Goal: Task Accomplishment & Management: Complete application form

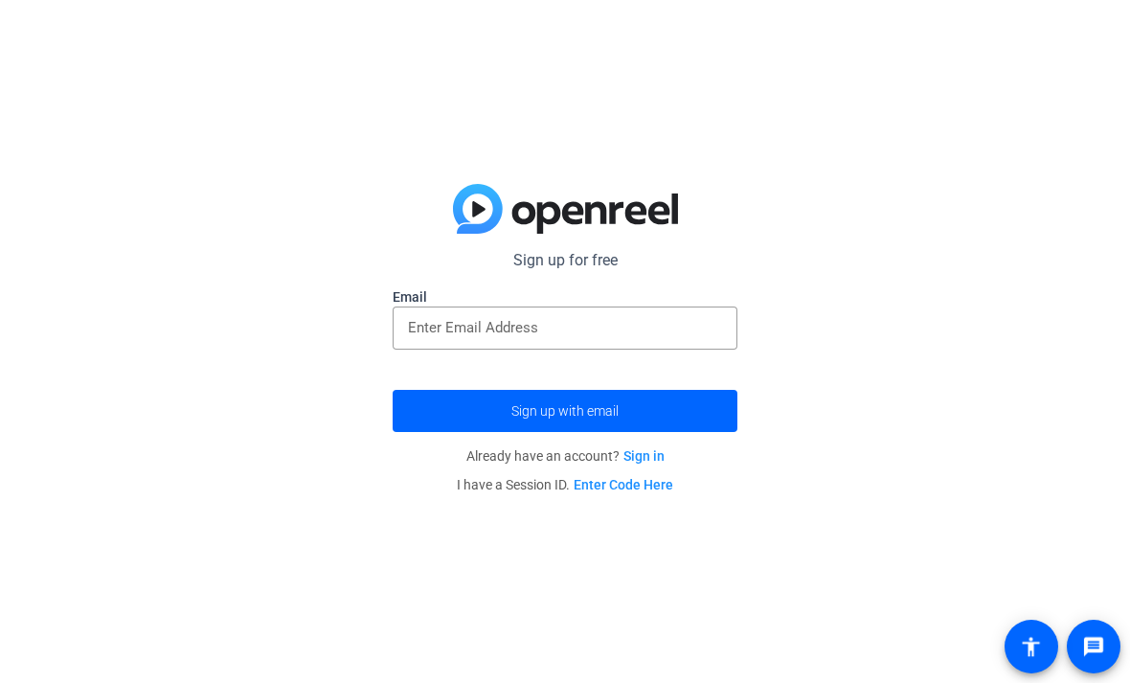
click at [434, 338] on input "email" at bounding box center [565, 327] width 314 height 23
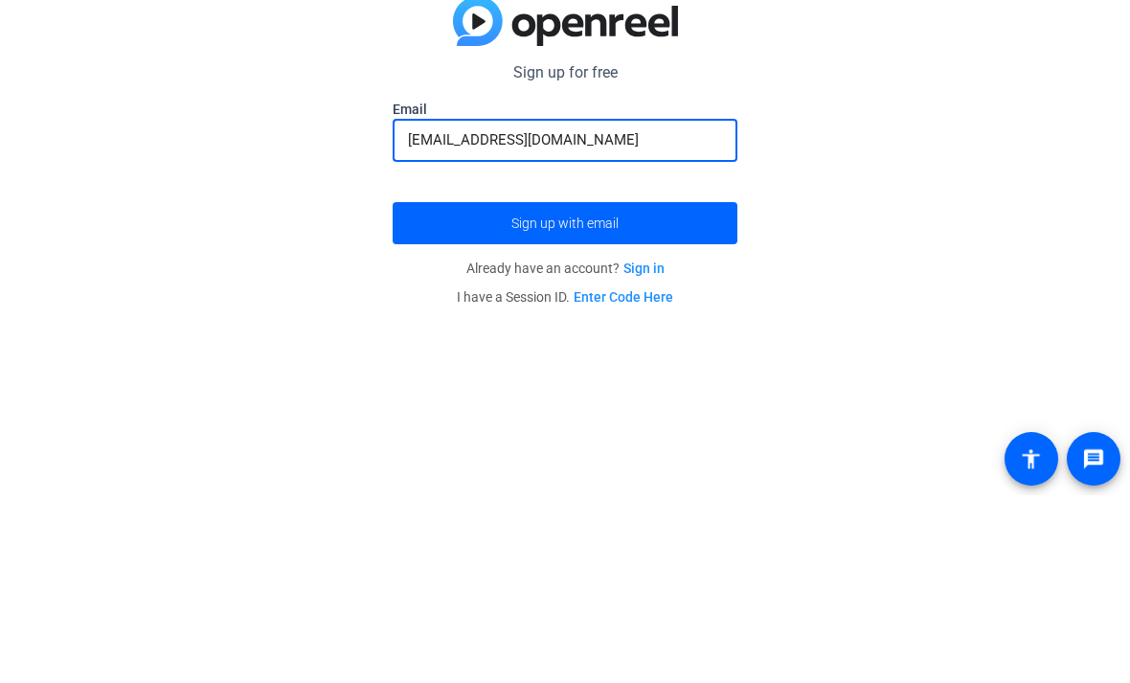
type input "[EMAIL_ADDRESS][DOMAIN_NAME]"
click at [466, 388] on span "submit" at bounding box center [565, 411] width 345 height 46
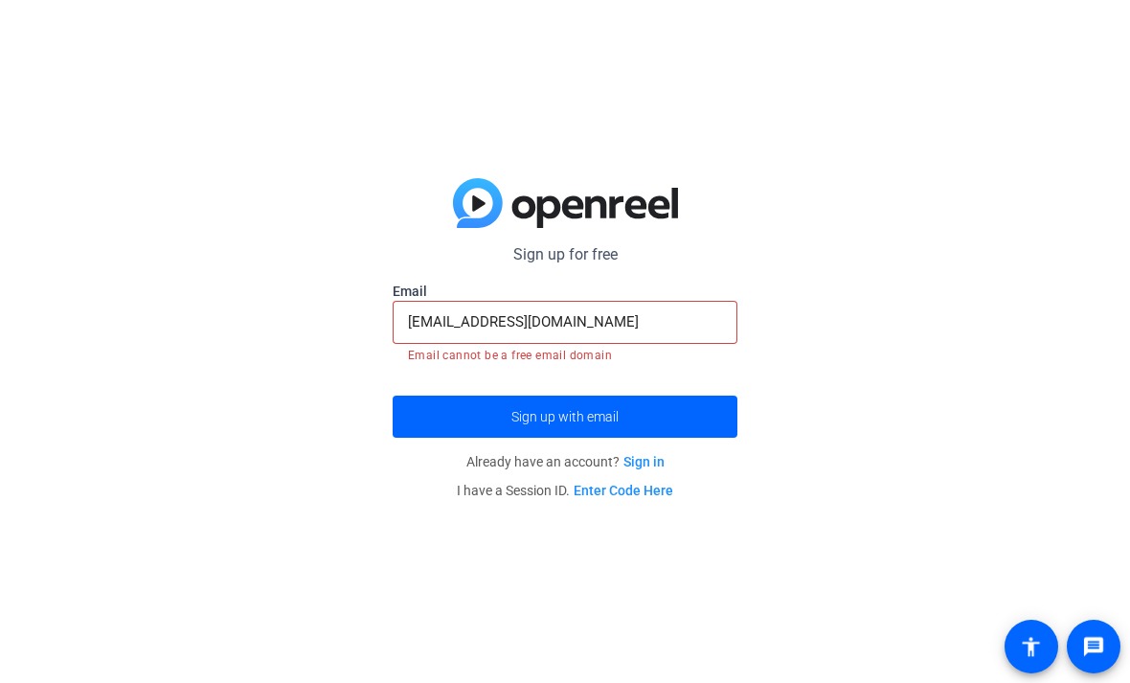
click at [601, 322] on input "[EMAIL_ADDRESS][DOMAIN_NAME]" at bounding box center [565, 321] width 314 height 23
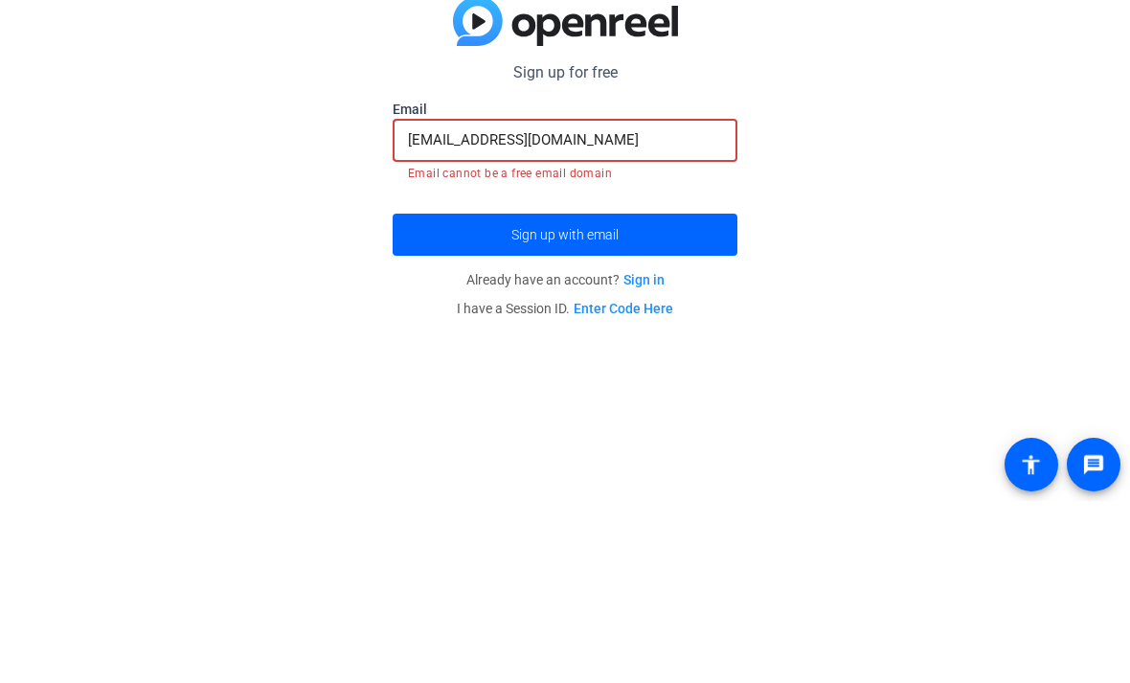
click at [627, 394] on span "submit" at bounding box center [565, 417] width 345 height 46
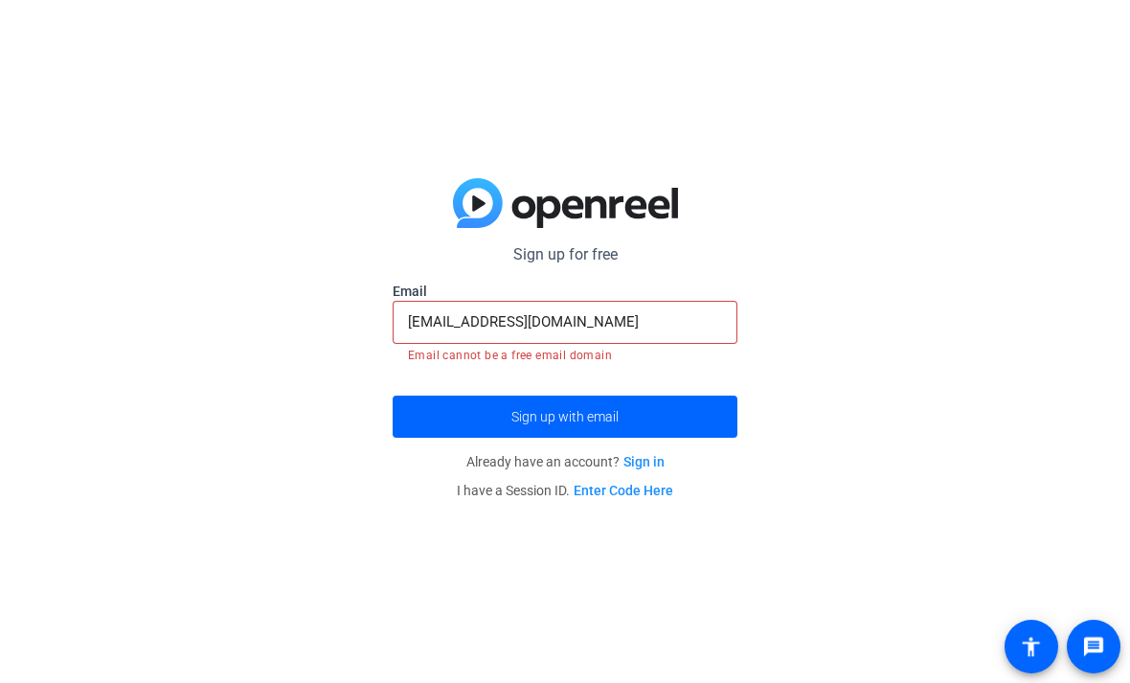
click at [631, 417] on span "submit" at bounding box center [565, 417] width 345 height 46
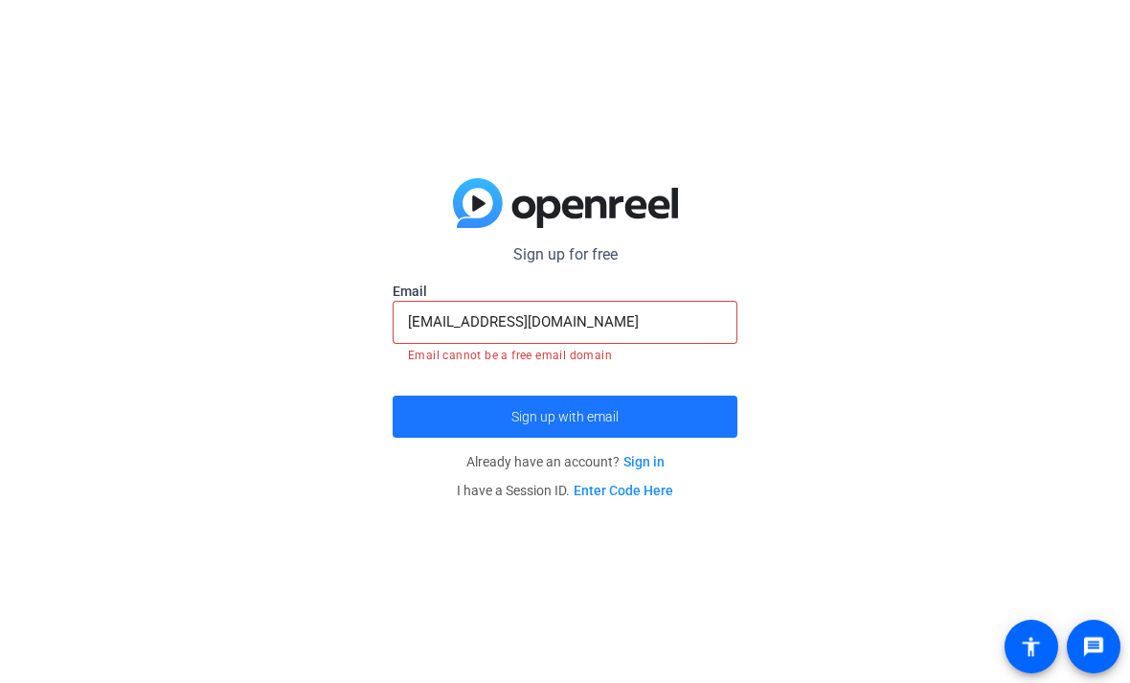
click at [626, 411] on span "submit" at bounding box center [565, 417] width 345 height 46
click at [626, 430] on span "submit" at bounding box center [565, 417] width 345 height 46
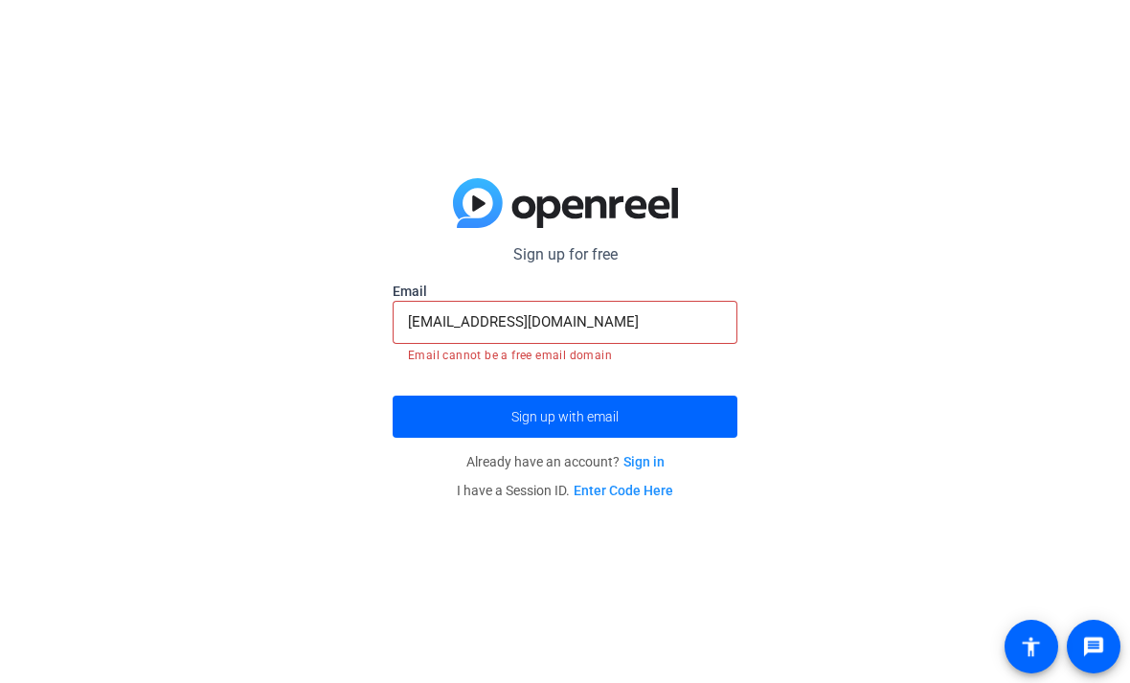
click at [623, 476] on p "I have a Session ID. Enter Code Here" at bounding box center [565, 490] width 345 height 29
click at [625, 412] on span "submit" at bounding box center [565, 417] width 345 height 46
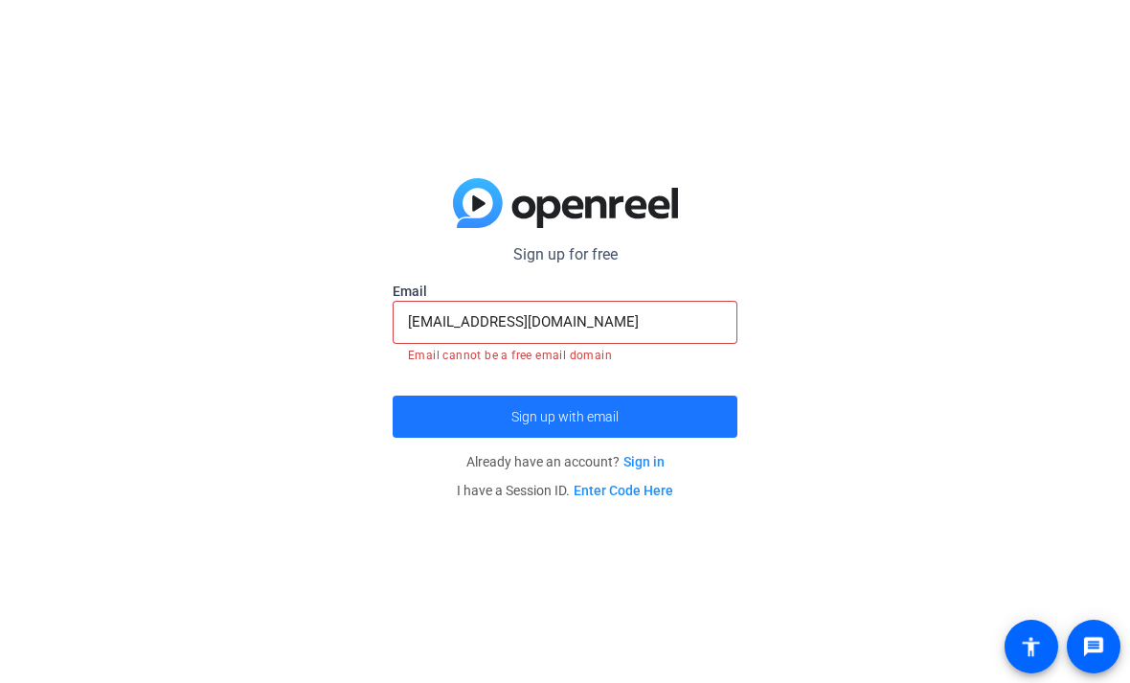
click at [639, 434] on span "submit" at bounding box center [565, 417] width 345 height 46
click at [639, 424] on span "submit" at bounding box center [565, 417] width 345 height 46
click at [663, 395] on span "submit" at bounding box center [565, 417] width 345 height 46
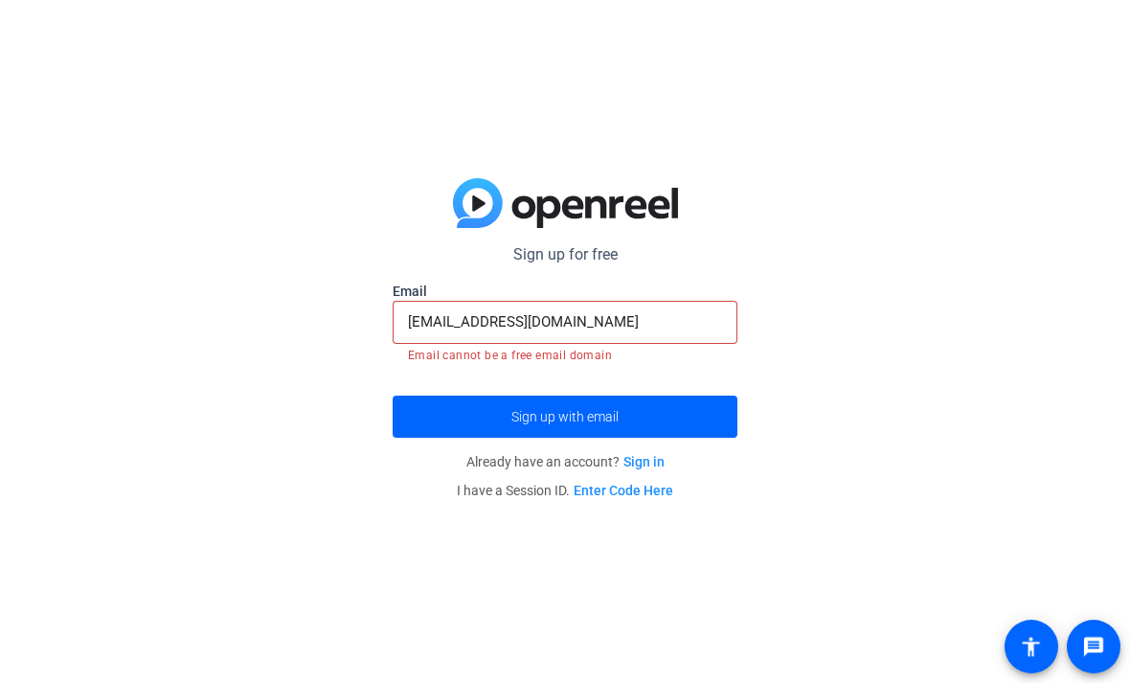
click at [643, 430] on span "submit" at bounding box center [565, 417] width 345 height 46
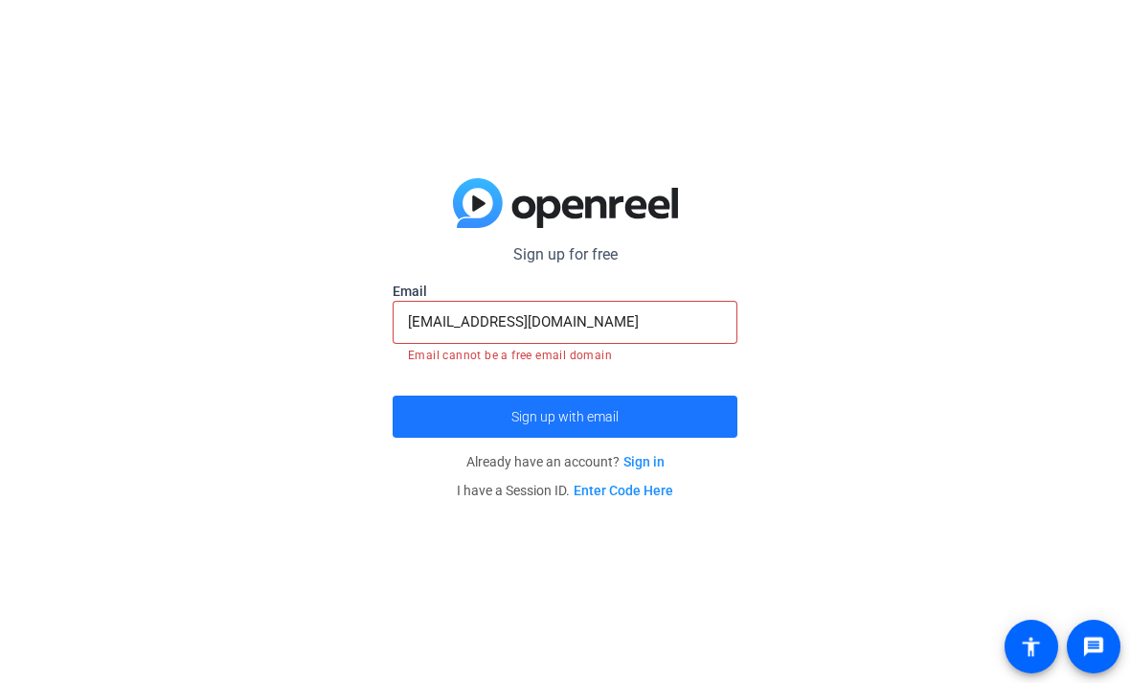
click at [645, 420] on span "submit" at bounding box center [565, 417] width 345 height 46
